Goal: Use online tool/utility

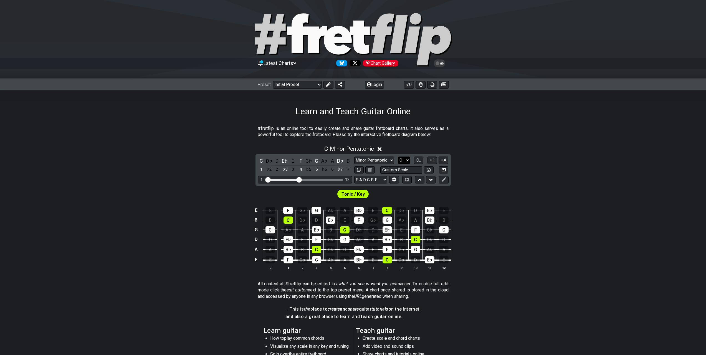
click at [403, 158] on select "A♭ A A♯ B♭ B C C♯ D♭ D D♯ E♭ E F F♯ G♭ G G♯" at bounding box center [404, 159] width 12 height 7
select select "A"
click at [398, 156] on select "A♭ A A♯ B♭ B C C♯ D♭ D D♯ E♭ E F F♯ G♭ G G♯" at bounding box center [404, 159] width 12 height 7
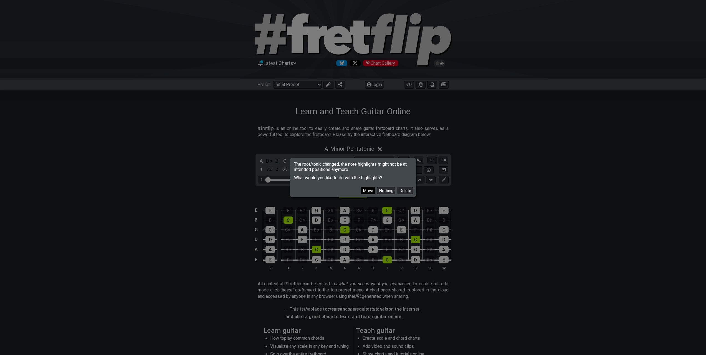
click at [371, 189] on button "Move" at bounding box center [368, 190] width 14 height 7
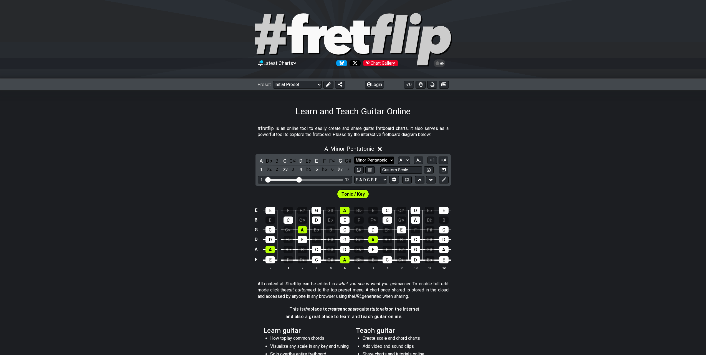
click at [369, 160] on select "Minor Pentatonic Click to edit Minor Pentatonic Major Pentatonic Minor Blues Ma…" at bounding box center [374, 159] width 40 height 7
select select "Minor / Aeolian"
click at [354, 156] on select "Minor Pentatonic Click to edit Minor Pentatonic Major Pentatonic Minor Blues Ma…" at bounding box center [374, 159] width 40 height 7
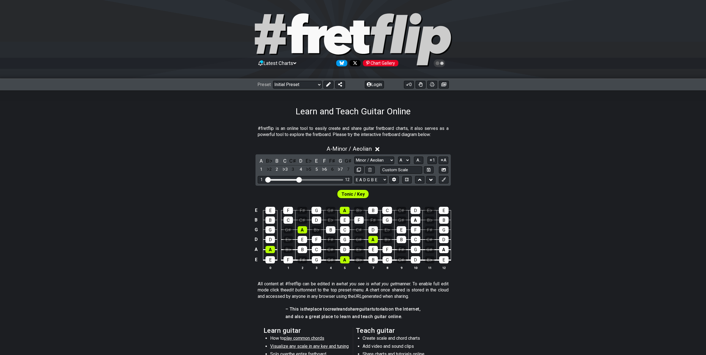
click at [231, 240] on div "E E F F♯ G G♯ A B♭ B C C♯ D E♭ E B B C C♯ D E♭ E F F♯ G G♯ A B♭ B G G G♯ A B♭ B…" at bounding box center [353, 238] width 706 height 78
click at [408, 158] on select "A♭ A A♯ B♭ B C C♯ D♭ D D♯ E♭ E F F♯ G♭ G G♯" at bounding box center [404, 159] width 12 height 7
select select "E"
click at [398, 156] on select "A♭ A A♯ B♭ B C C♯ D♭ D D♯ E♭ E F F♯ G♭ G G♯" at bounding box center [404, 159] width 12 height 7
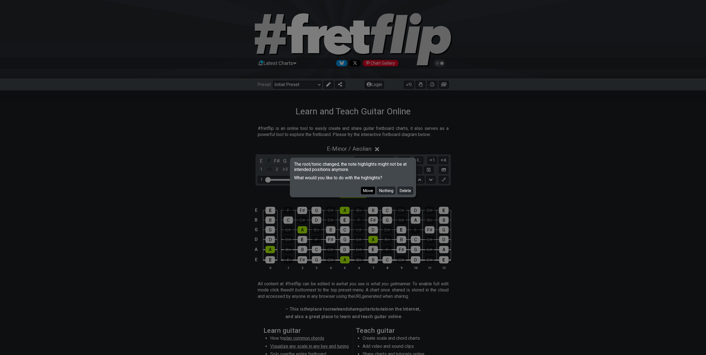
click at [368, 193] on button "Move" at bounding box center [368, 190] width 14 height 7
